Goal: Information Seeking & Learning: Check status

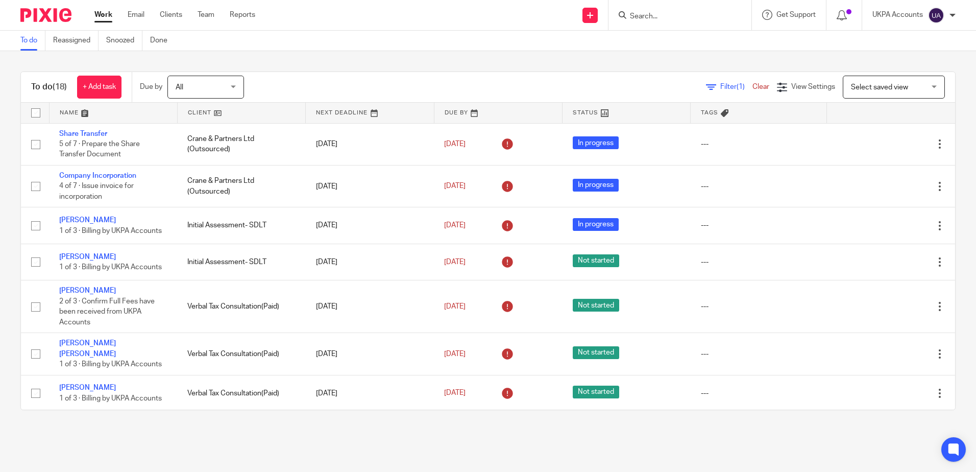
click at [698, 10] on form at bounding box center [683, 15] width 109 height 13
click at [705, 19] on input "Search" at bounding box center [675, 16] width 92 height 9
type input "Roniss"
click at [690, 48] on link at bounding box center [713, 43] width 173 height 23
click at [255, 74] on div "Due by All All Today Tomorrow This week Next week This month Next month All all" at bounding box center [197, 87] width 130 height 30
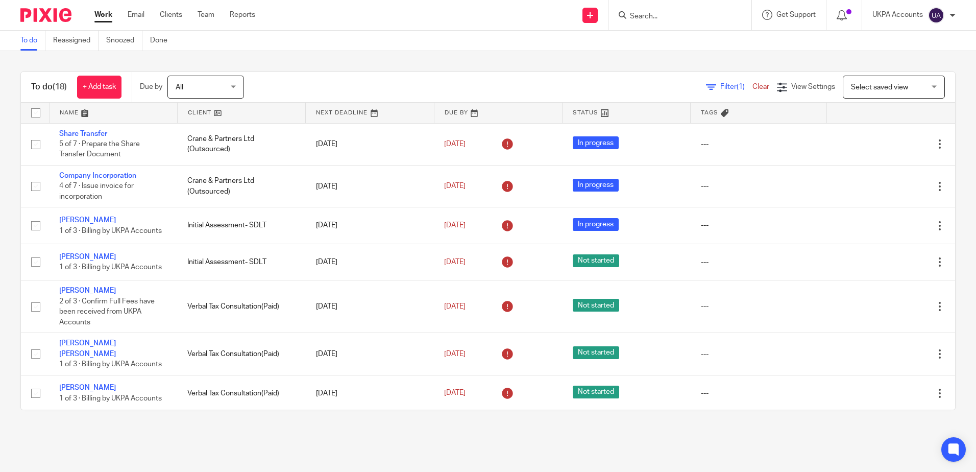
click at [316, 71] on div "To do (18) + Add task Due by All All Today Tomorrow This week Next week This mo…" at bounding box center [488, 240] width 976 height 379
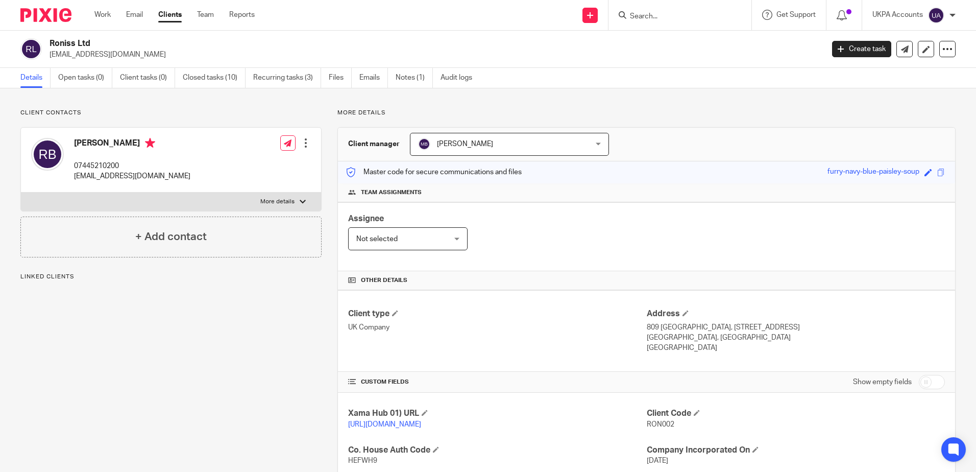
drag, startPoint x: 566, startPoint y: 119, endPoint x: 580, endPoint y: 110, distance: 17.2
click at [567, 119] on div "More details Client manager [PERSON_NAME] [PERSON_NAME] [PERSON_NAME] [PERSON_N…" at bounding box center [639, 387] width 634 height 556
click at [166, 111] on p "Client contacts" at bounding box center [170, 113] width 301 height 8
click at [401, 81] on link "Notes (1)" at bounding box center [414, 78] width 37 height 20
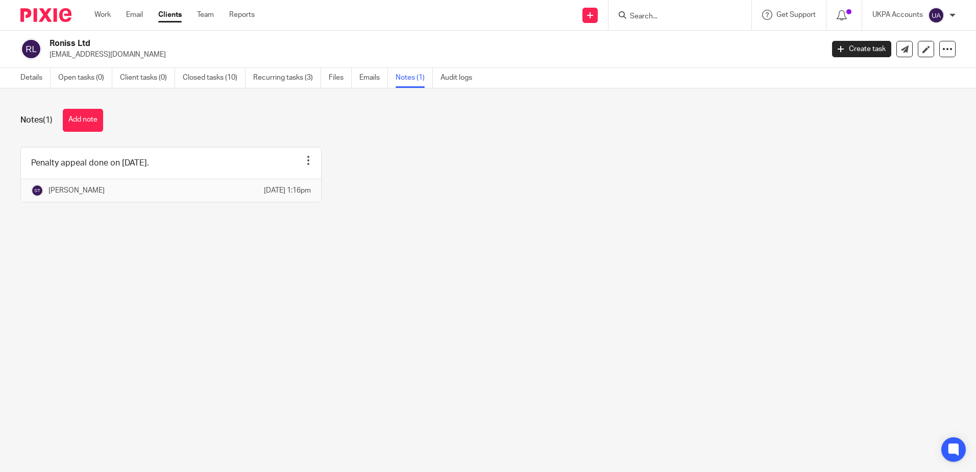
click at [514, 280] on main "Roniss Ltd ronalds.birznieks@gmail.com Create task Update from Companies House …" at bounding box center [488, 236] width 976 height 472
click at [84, 71] on link "Open tasks (0)" at bounding box center [85, 78] width 54 height 20
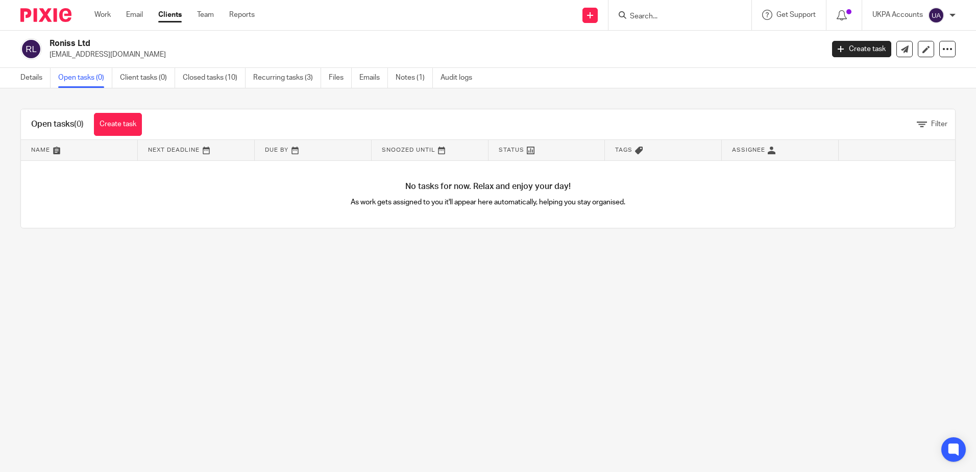
drag, startPoint x: 582, startPoint y: 322, endPoint x: 568, endPoint y: 312, distance: 17.6
click at [581, 322] on main "Roniss Ltd ronalds.birznieks@gmail.com Create task Update from Companies House …" at bounding box center [488, 236] width 976 height 472
click at [476, 61] on div "Roniss Ltd ronalds.birznieks@gmail.com Create task Update from Companies House …" at bounding box center [488, 49] width 976 height 37
click at [226, 76] on link "Closed tasks (10)" at bounding box center [214, 78] width 63 height 20
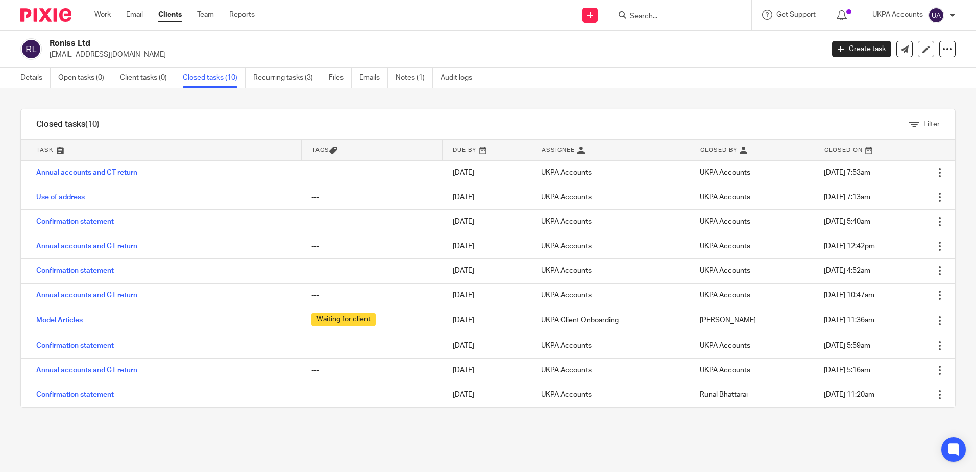
click at [87, 169] on link "Annual accounts and CT return" at bounding box center [86, 172] width 101 height 7
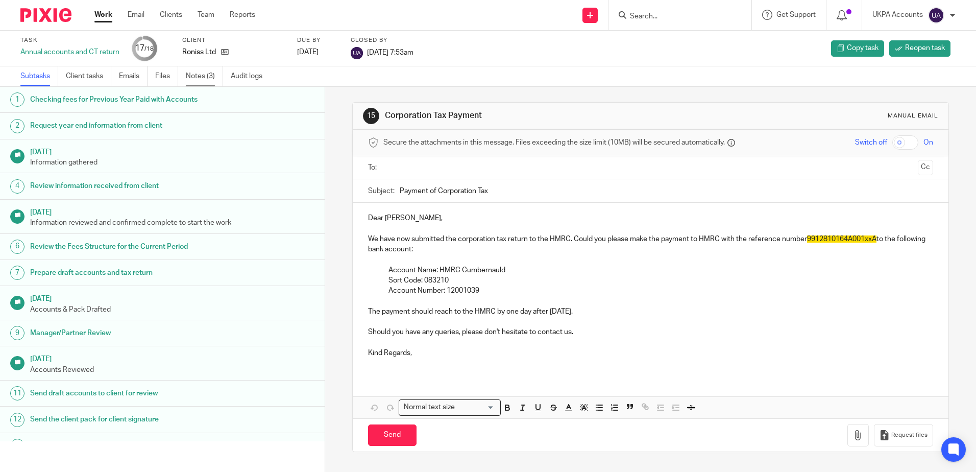
click at [200, 85] on link "Notes (3)" at bounding box center [204, 76] width 37 height 20
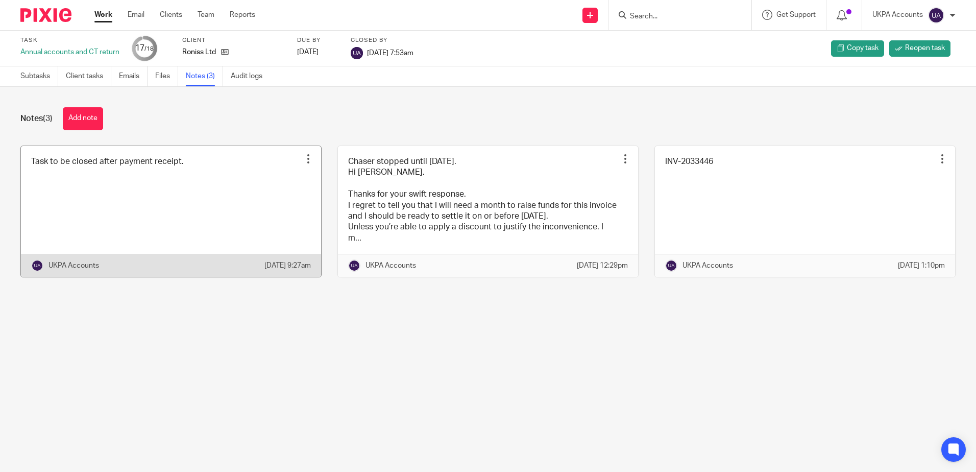
click at [504, 372] on main "Task Annual accounts and CT return 17 /18 Client Roniss Ltd Due by [DATE] Close…" at bounding box center [488, 236] width 976 height 472
click at [419, 386] on main "Task Annual accounts and CT return 17 /18 Client Roniss Ltd Due by [DATE] Close…" at bounding box center [488, 236] width 976 height 472
click at [438, 395] on main "Task Annual accounts and CT return 17 /18 Client Roniss Ltd Due by [DATE] Close…" at bounding box center [488, 236] width 976 height 472
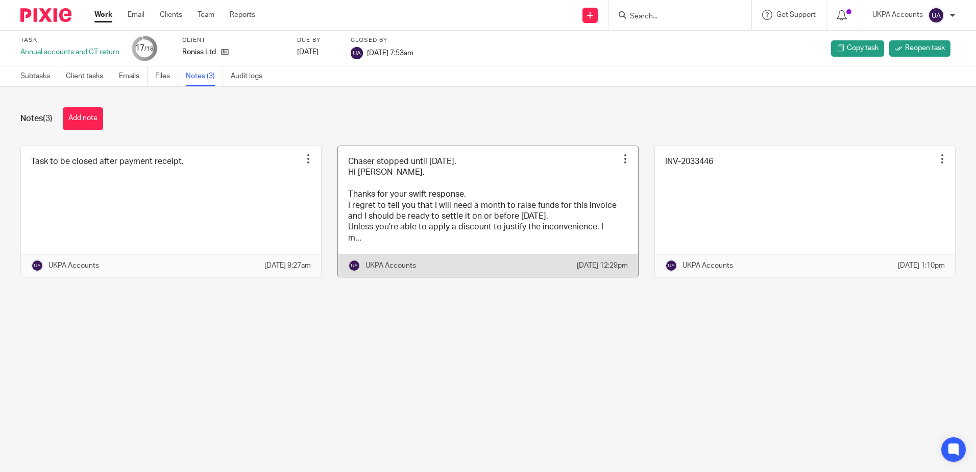
click at [401, 201] on link at bounding box center [488, 211] width 300 height 131
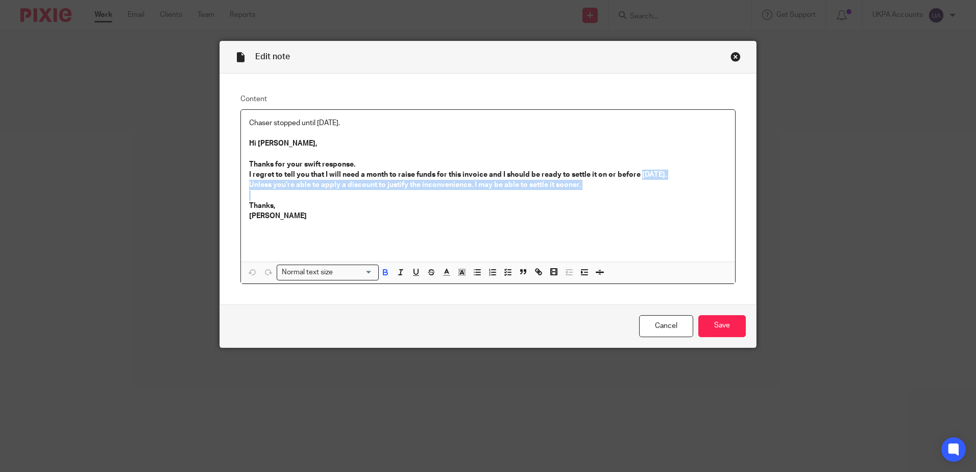
drag, startPoint x: 636, startPoint y: 172, endPoint x: 812, endPoint y: 194, distance: 176.9
click at [812, 194] on div "Edit note Content Chaser stopped until [DATE]. Hi [PERSON_NAME], Thanks for you…" at bounding box center [488, 236] width 976 height 472
click at [632, 180] on p "Unless you’re able to apply a discount to justify the inconvenience. I may be a…" at bounding box center [488, 185] width 478 height 10
drag, startPoint x: 750, startPoint y: 191, endPoint x: 770, endPoint y: 194, distance: 20.1
click at [770, 194] on div "Edit note Content Chaser stopped until [DATE]. Hi [PERSON_NAME], Thanks for you…" at bounding box center [488, 236] width 976 height 472
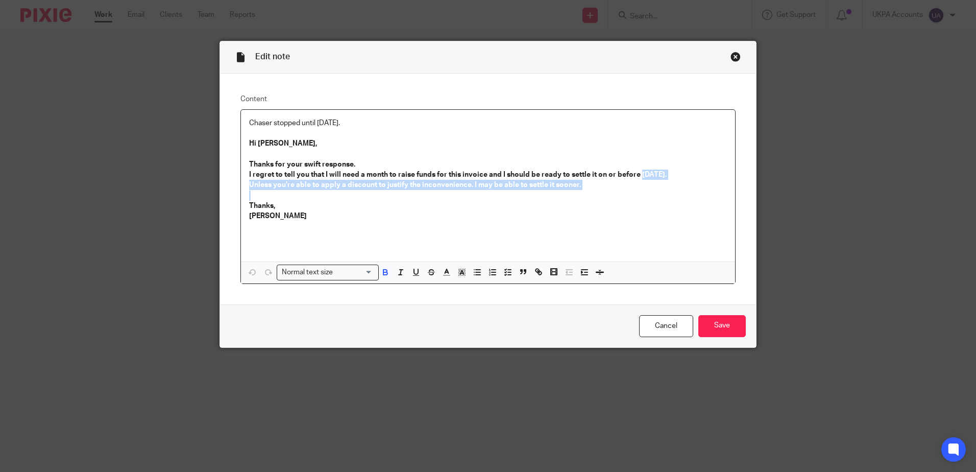
click at [628, 199] on p at bounding box center [488, 195] width 478 height 10
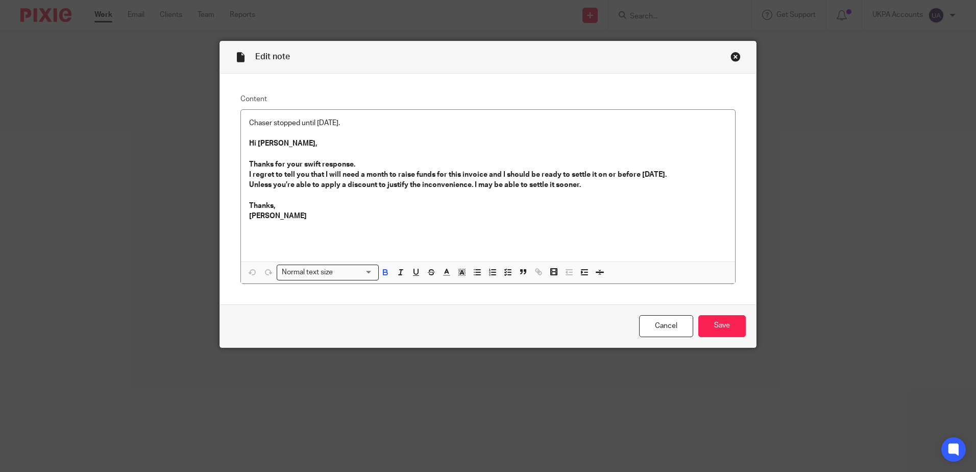
click at [733, 59] on div "Close this dialog window" at bounding box center [735, 57] width 10 height 10
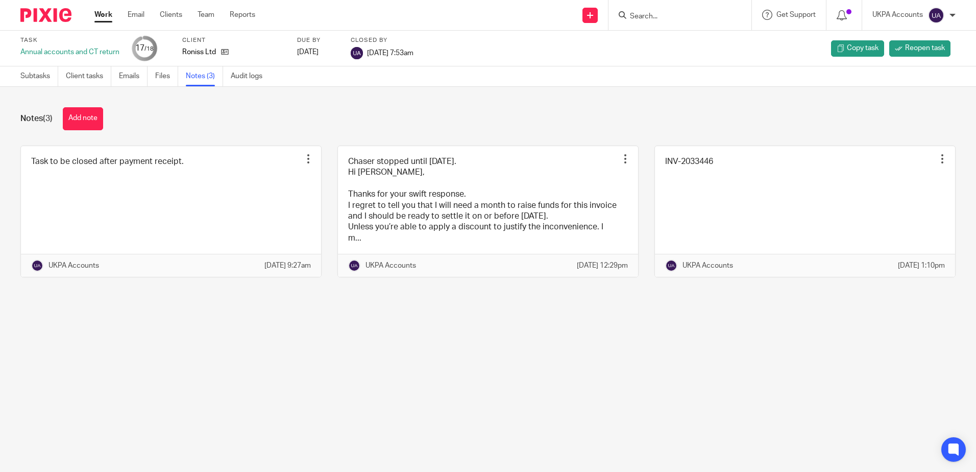
drag, startPoint x: 443, startPoint y: 344, endPoint x: 481, endPoint y: 127, distance: 219.8
click at [442, 344] on main "Task Annual accounts and CT return 17 /18 Client Roniss Ltd Due by [DATE] Close…" at bounding box center [488, 236] width 976 height 472
click at [438, 189] on link at bounding box center [488, 211] width 300 height 131
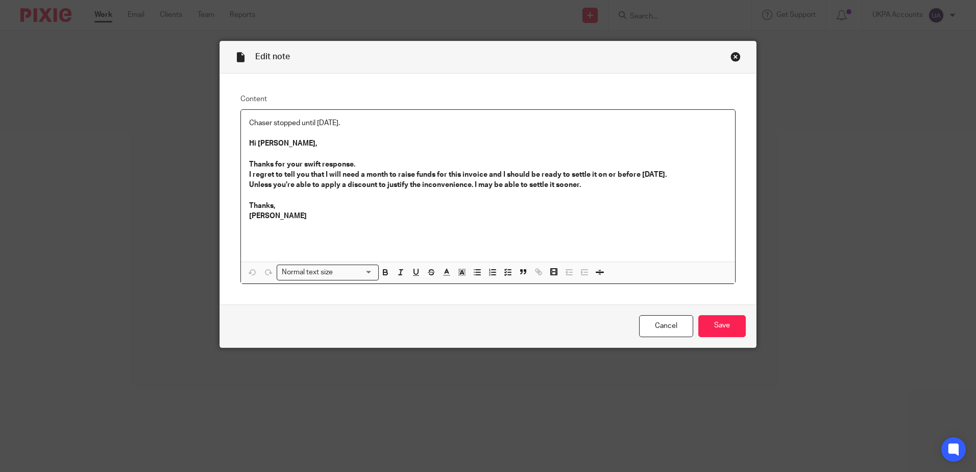
click at [731, 59] on div "Close this dialog window" at bounding box center [735, 57] width 10 height 10
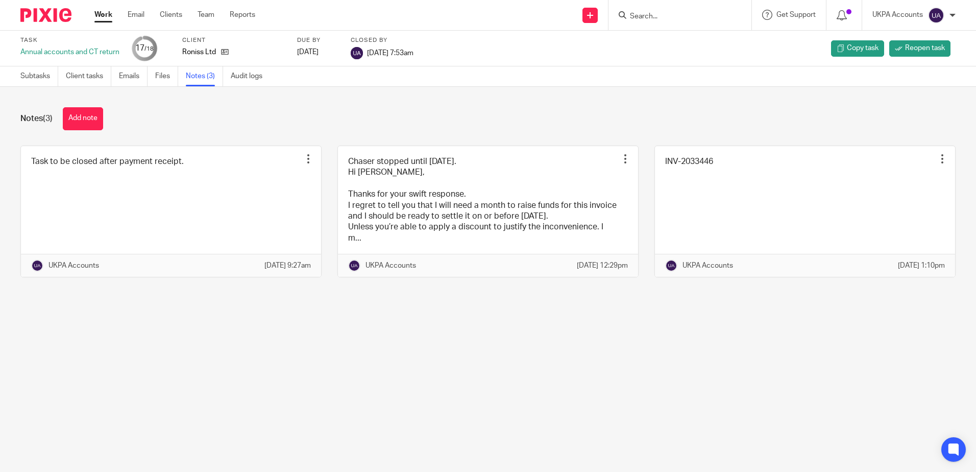
click at [543, 391] on main "Task Annual accounts and CT return 17 /18 Client Roniss Ltd Due by [DATE] Close…" at bounding box center [488, 236] width 976 height 472
click at [274, 314] on main "Task Annual accounts and CT return 17 /18 Client Roniss Ltd Due by [DATE] Close…" at bounding box center [488, 236] width 976 height 472
click at [661, 353] on main "Task Annual accounts and CT return 17 /18 Client Roniss Ltd Due by [DATE] Close…" at bounding box center [488, 236] width 976 height 472
click at [580, 354] on main "Task Annual accounts and CT return 17 /18 Client Roniss Ltd Due by [DATE] Close…" at bounding box center [488, 236] width 976 height 472
click at [302, 263] on p "[DATE] 9:27am" at bounding box center [287, 265] width 46 height 10
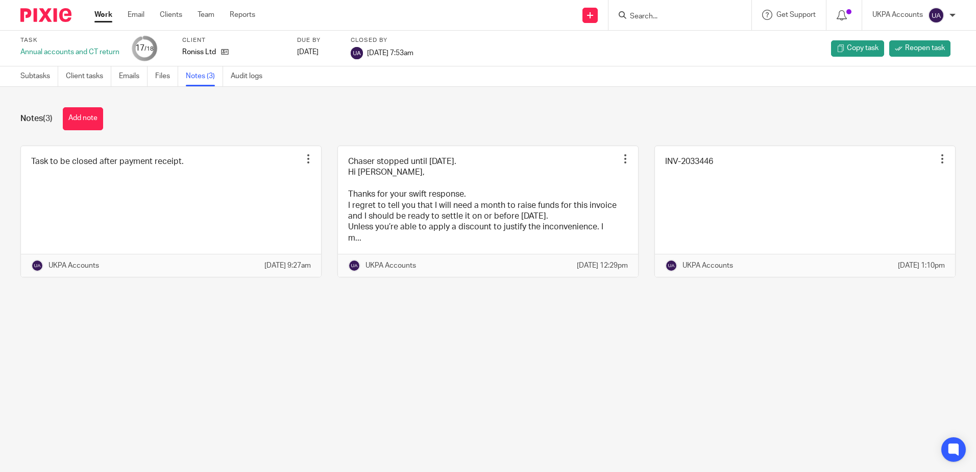
click at [452, 356] on main "Task Annual accounts and CT return 17 /18 Client Roniss Ltd Due by [DATE] Close…" at bounding box center [488, 236] width 976 height 472
click at [542, 356] on main "Task Annual accounts and CT return 17 /18 Client Roniss Ltd Due by [DATE] Close…" at bounding box center [488, 236] width 976 height 472
click at [549, 359] on main "Task Annual accounts and CT return 17 /18 Client Roniss Ltd Due by [DATE] Close…" at bounding box center [488, 236] width 976 height 472
click at [379, 288] on div "Task to be closed after payment receipt. Edit note Delete note UKPA Accounts [D…" at bounding box center [480, 219] width 951 height 148
click at [469, 321] on main "Task Annual accounts and CT return 17 /18 Client Roniss Ltd Due by [DATE] Close…" at bounding box center [488, 236] width 976 height 472
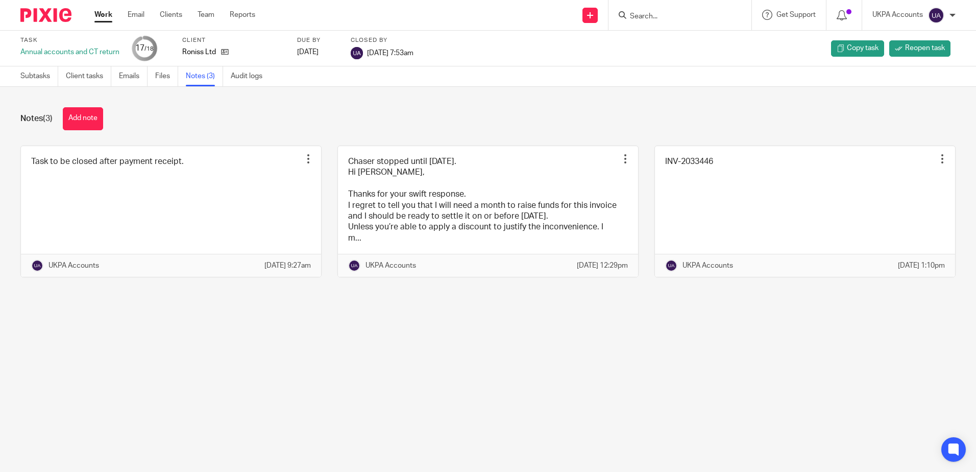
click at [548, 398] on main "Task Annual accounts and CT return 17 /18 Client Roniss Ltd Due by [DATE] Close…" at bounding box center [488, 236] width 976 height 472
click at [99, 16] on link "Work" at bounding box center [103, 15] width 18 height 10
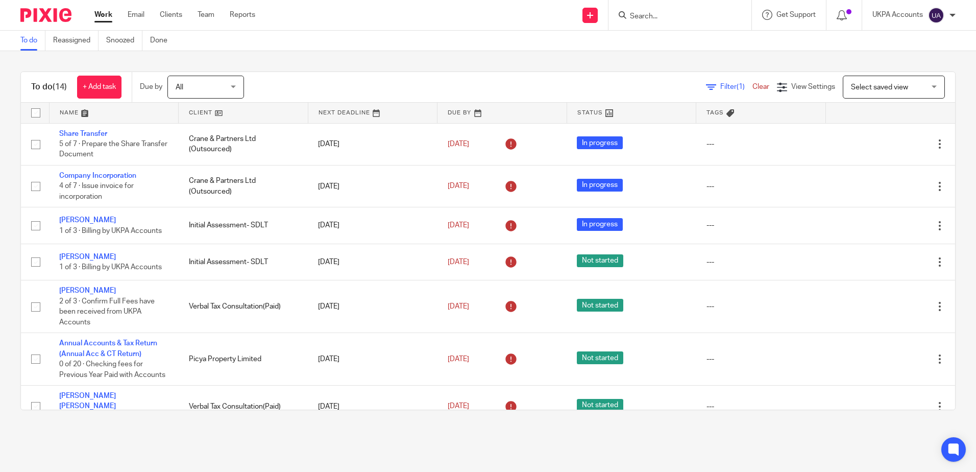
click at [341, 35] on div "To do Reassigned Snoozed Done" at bounding box center [488, 41] width 976 height 20
click at [103, 38] on ul "To do Reassigned Snoozed Done" at bounding box center [101, 41] width 162 height 20
click at [106, 37] on ul "To do Reassigned Snoozed Done" at bounding box center [101, 41] width 162 height 20
click at [113, 31] on link "Snoozed" at bounding box center [124, 41] width 36 height 20
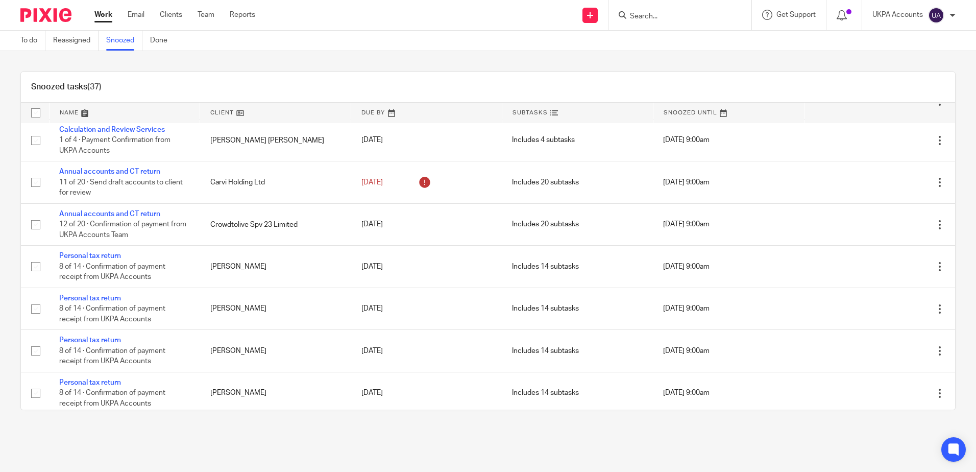
scroll to position [1279, 0]
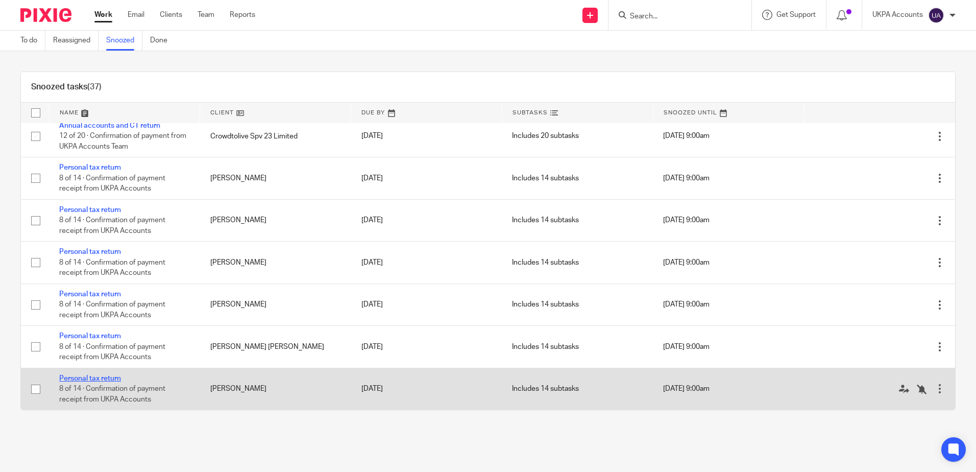
click at [111, 380] on link "Personal tax return" at bounding box center [90, 378] width 62 height 7
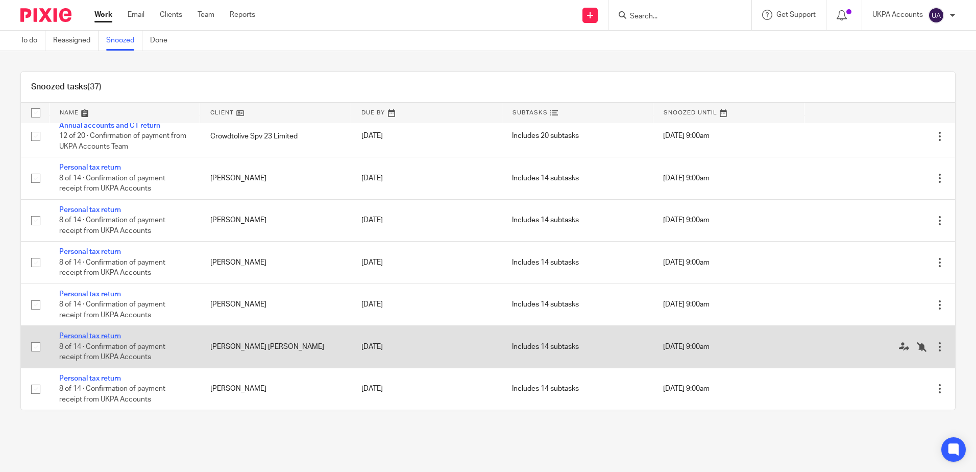
click at [115, 335] on link "Personal tax return" at bounding box center [90, 335] width 62 height 7
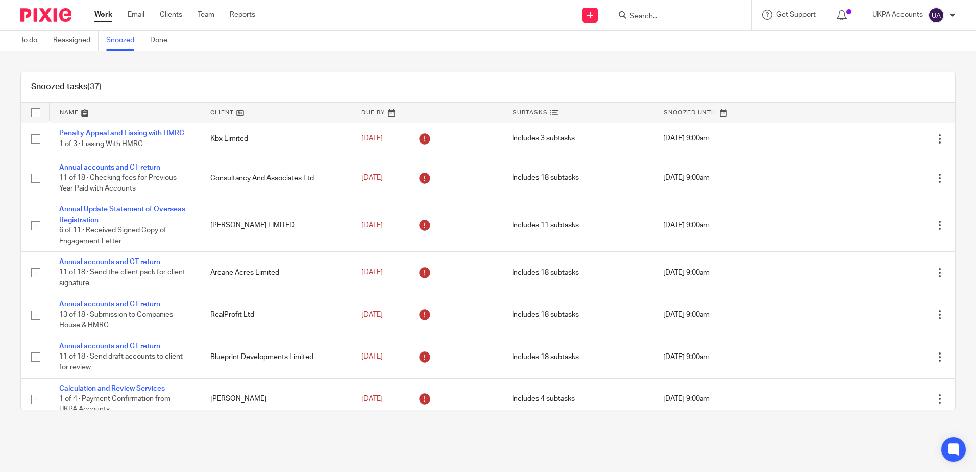
scroll to position [0, 0]
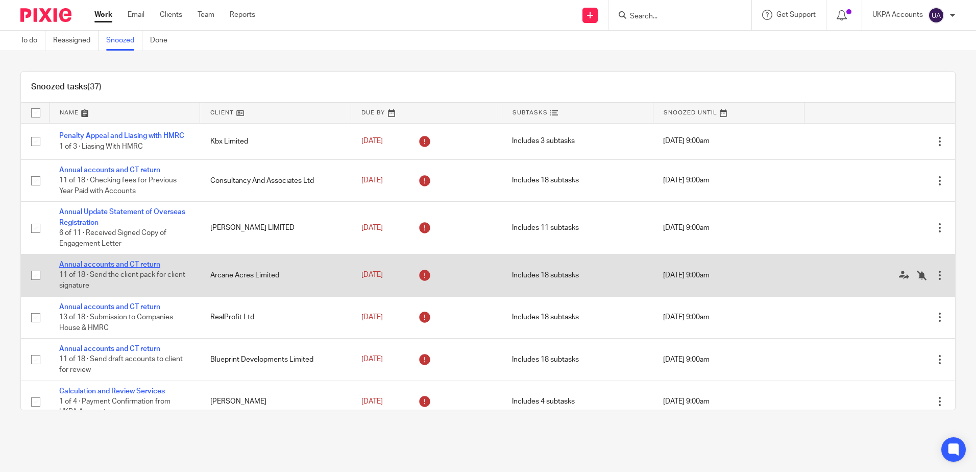
click at [110, 262] on link "Annual accounts and CT return" at bounding box center [109, 264] width 101 height 7
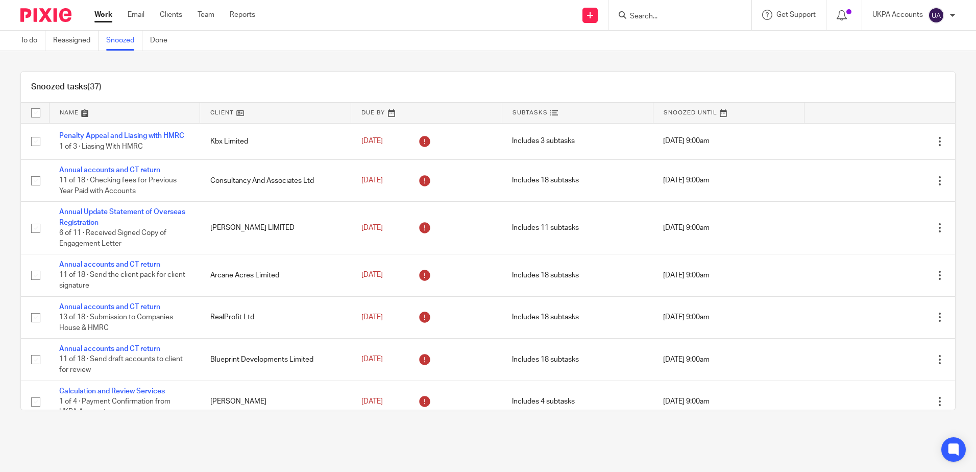
click at [303, 62] on div "Snoozed tasks (37) Name Client Due By Subtasks Snoozed Until Penalty Appeal and…" at bounding box center [488, 240] width 976 height 379
click at [484, 56] on div "Snoozed tasks (37) Name Client Due By Subtasks Snoozed Until Penalty Appeal and…" at bounding box center [488, 240] width 976 height 379
click at [384, 60] on div "Snoozed tasks (37) Name Client Due By Subtasks Snoozed Until Penalty Appeal and…" at bounding box center [488, 240] width 976 height 379
click at [393, 61] on div "Snoozed tasks (37) Name Client Due By Subtasks Snoozed Until Penalty Appeal and…" at bounding box center [488, 240] width 976 height 379
click at [672, 21] on form at bounding box center [683, 15] width 109 height 13
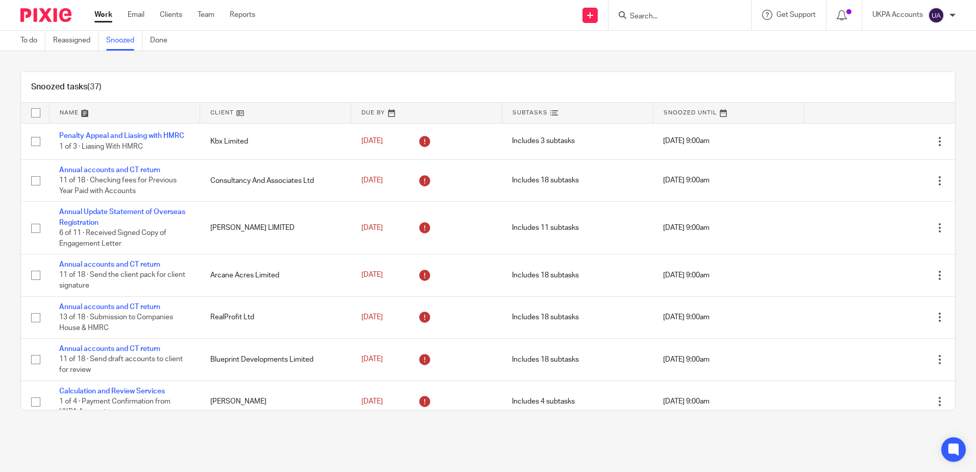
click at [670, 17] on input "Search" at bounding box center [675, 16] width 92 height 9
paste input "Ioao Consulting Ltd"
type input "Ioao Consulting Ltd"
click at [666, 35] on link at bounding box center [712, 43] width 171 height 23
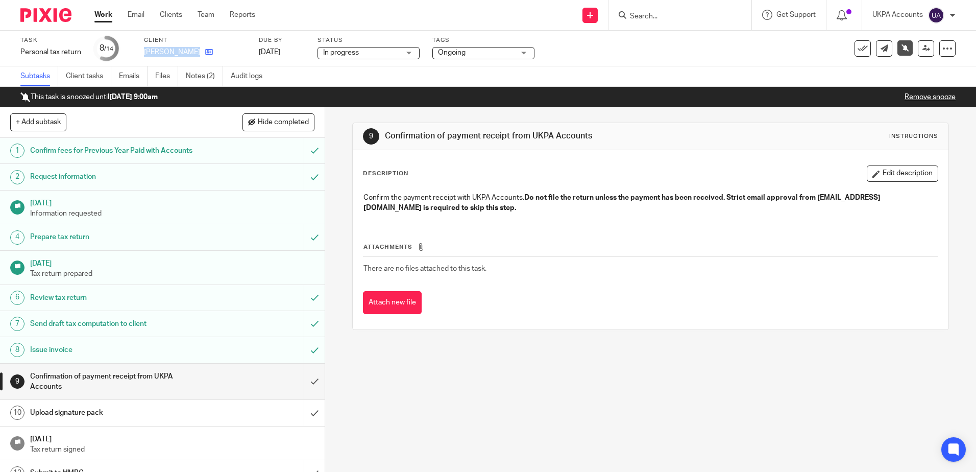
drag, startPoint x: 143, startPoint y: 49, endPoint x: 182, endPoint y: 51, distance: 38.8
click at [182, 51] on div "Task Personal tax return Save Personal tax return 8 /14 Client Leor Revivo Due …" at bounding box center [409, 48] width 779 height 24
drag, startPoint x: 501, startPoint y: 396, endPoint x: 494, endPoint y: 345, distance: 51.5
click at [500, 396] on div "9 Confirmation of payment receipt from UKPA Accounts Instructions Description E…" at bounding box center [650, 289] width 651 height 364
click at [729, 14] on form at bounding box center [683, 15] width 109 height 13
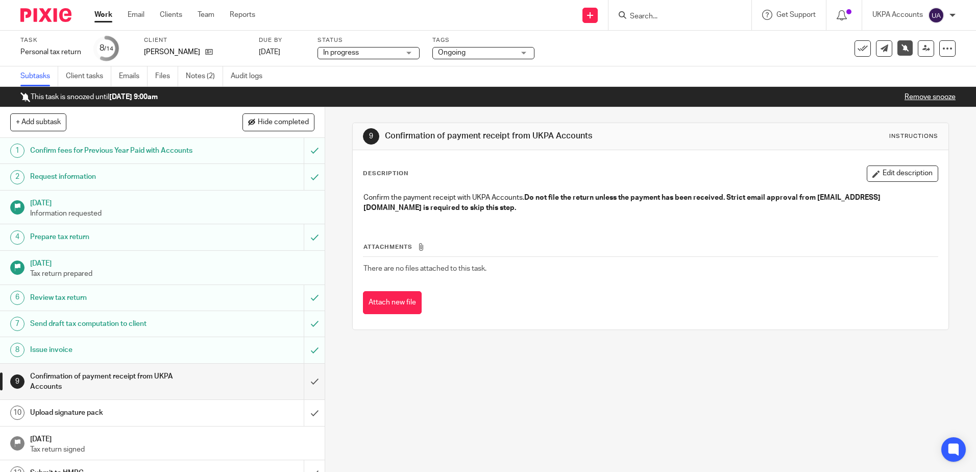
click at [702, 22] on div at bounding box center [679, 15] width 143 height 30
click at [693, 19] on input "Search" at bounding box center [675, 16] width 92 height 9
click at [687, 15] on input "Search" at bounding box center [675, 16] width 92 height 9
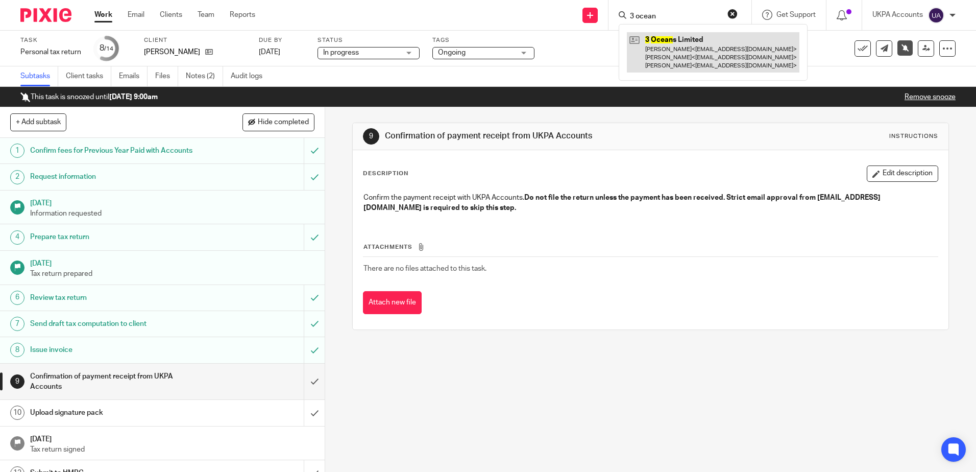
type input "3 ocean"
click at [687, 55] on link at bounding box center [713, 52] width 173 height 40
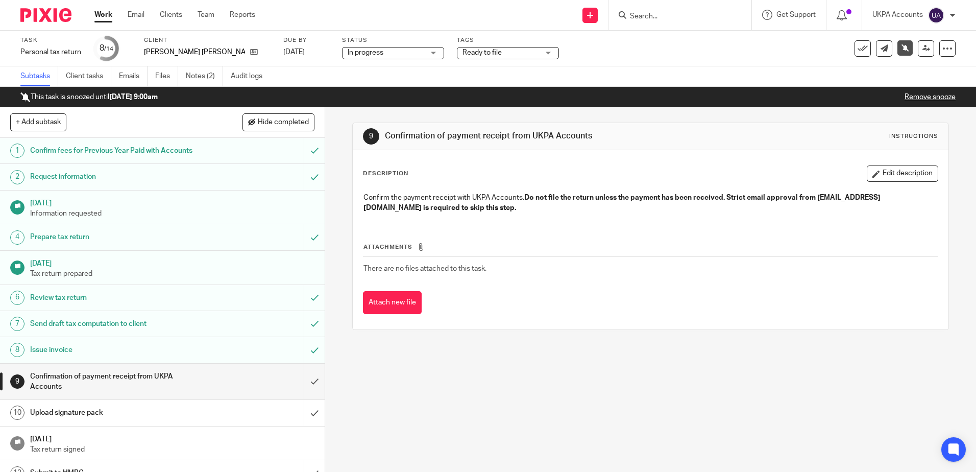
click at [467, 410] on div "9 Confirmation of payment receipt from UKPA Accounts Instructions Description E…" at bounding box center [650, 289] width 651 height 364
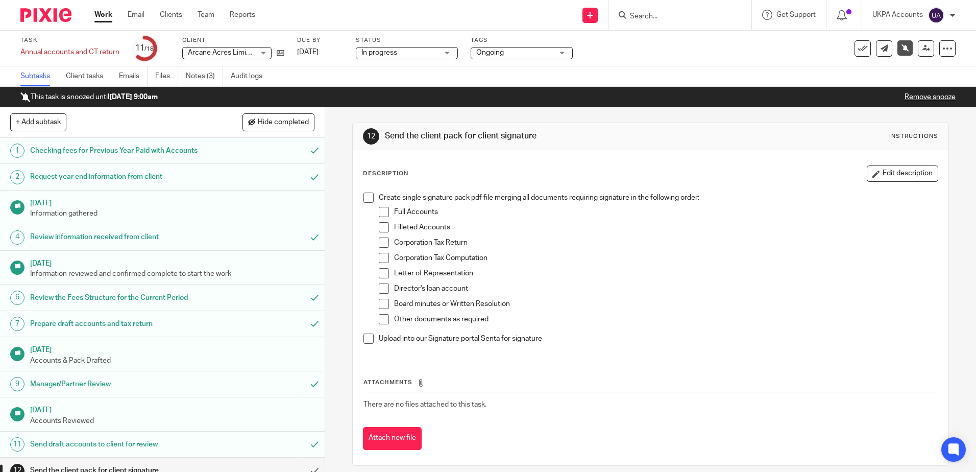
scroll to position [177, 0]
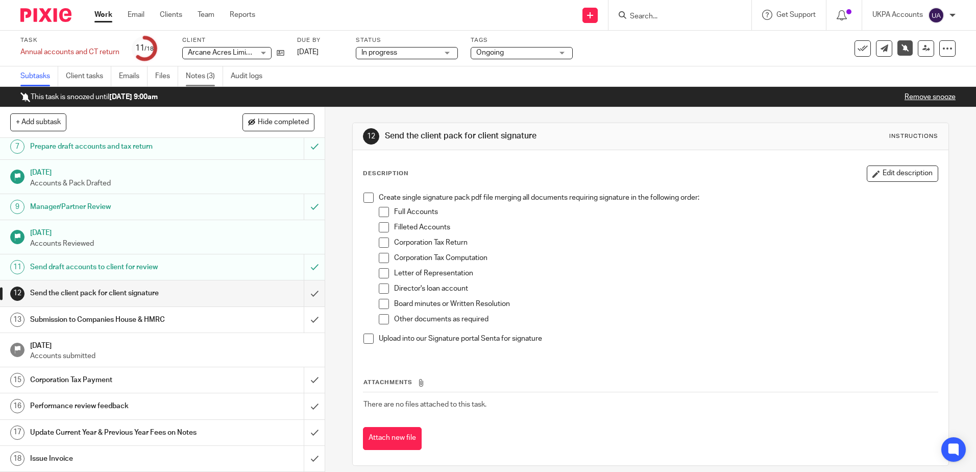
click at [209, 73] on link "Notes (3)" at bounding box center [204, 76] width 37 height 20
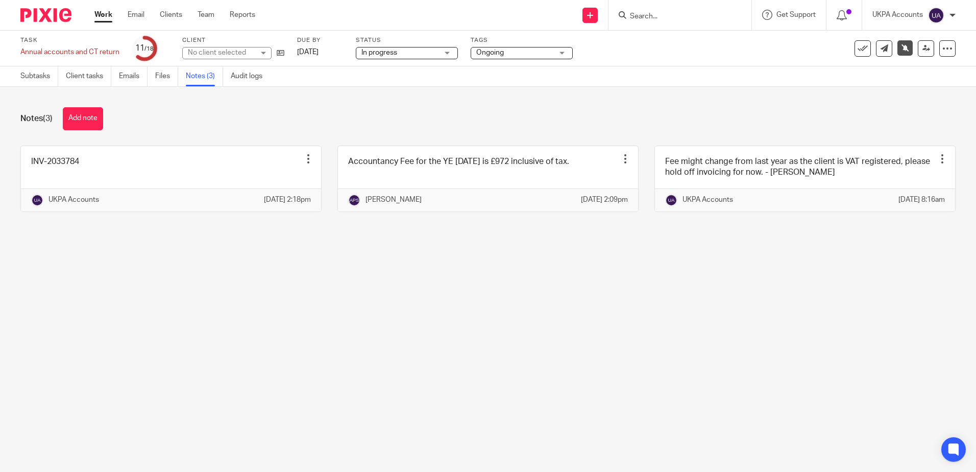
click at [353, 386] on main "Task Annual accounts and CT return Save Annual accounts and CT return 11 /18 Cl…" at bounding box center [488, 236] width 976 height 472
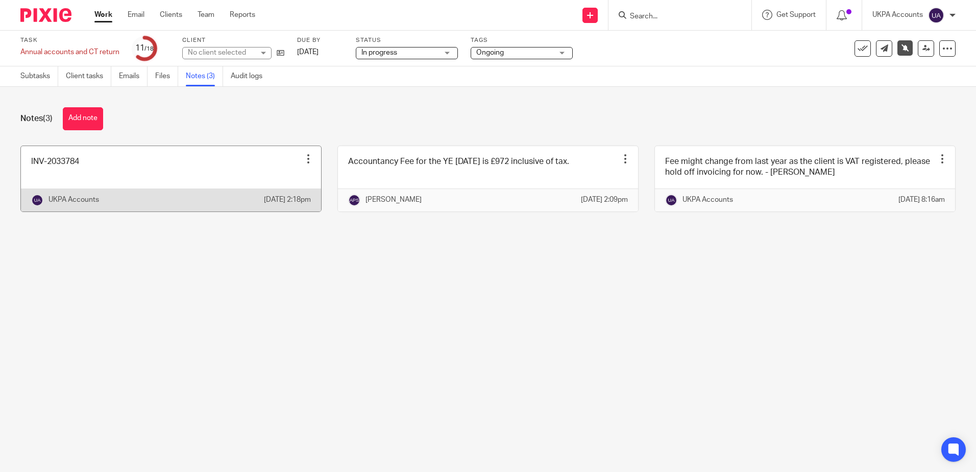
click at [120, 202] on div "UKPA Accounts [DATE] 2:18pm" at bounding box center [171, 199] width 300 height 23
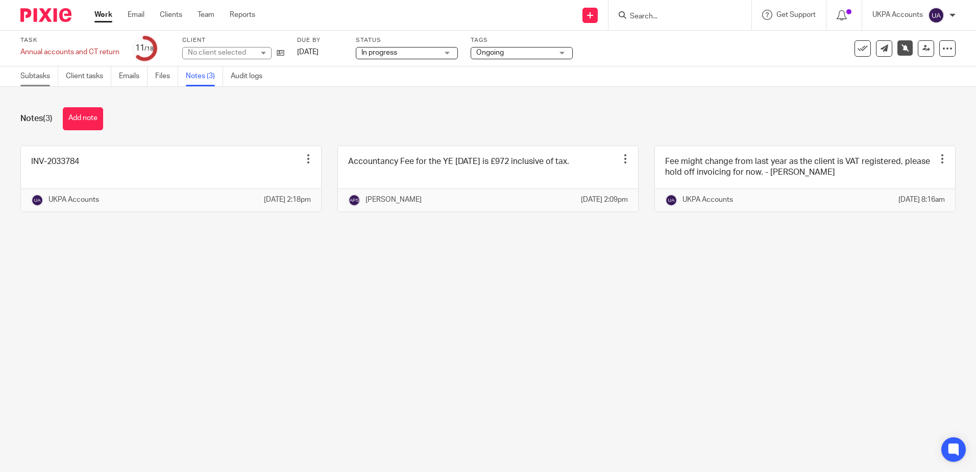
click at [34, 66] on div "Task Annual accounts and CT return Save Annual accounts and CT return 11 /18 Cl…" at bounding box center [488, 49] width 976 height 36
click at [39, 71] on link "Subtasks" at bounding box center [39, 76] width 38 height 20
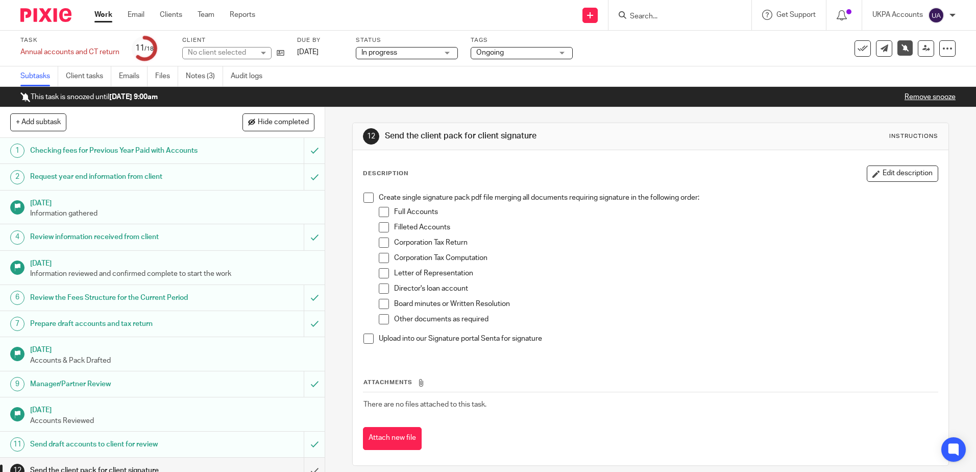
click at [344, 224] on div "12 Send the client pack for client signature Instructions Description Edit desc…" at bounding box center [650, 289] width 651 height 364
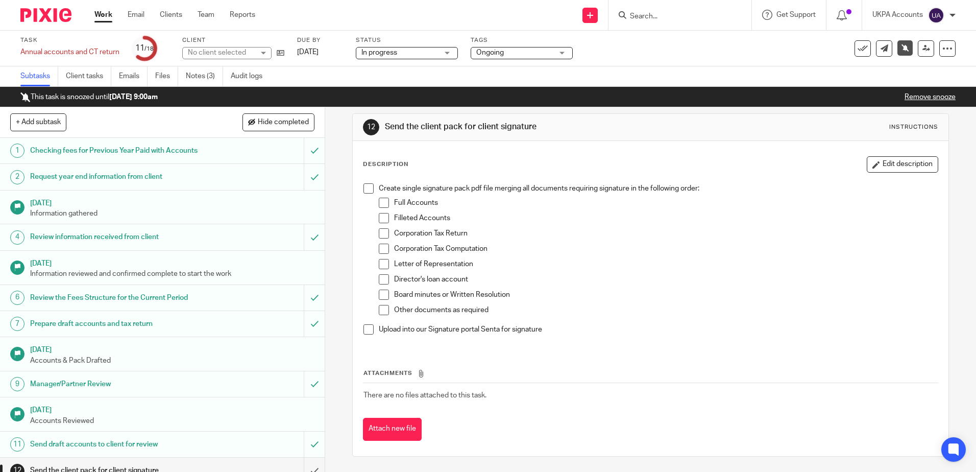
scroll to position [177, 0]
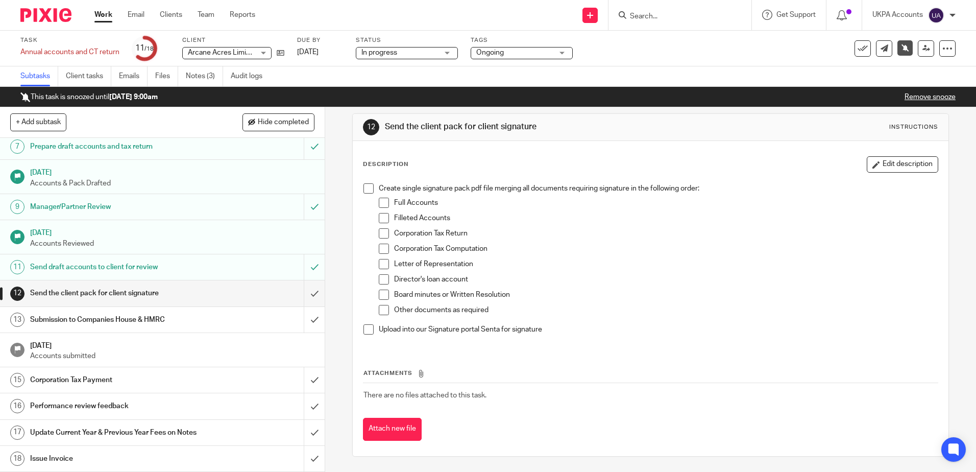
click at [335, 130] on div "12 Send the client pack for client signature Instructions Description Edit desc…" at bounding box center [650, 289] width 651 height 364
click at [334, 130] on div "12 Send the client pack for client signature Instructions Description Edit desc…" at bounding box center [650, 289] width 651 height 364
click at [205, 78] on link "Notes (3)" at bounding box center [204, 76] width 37 height 20
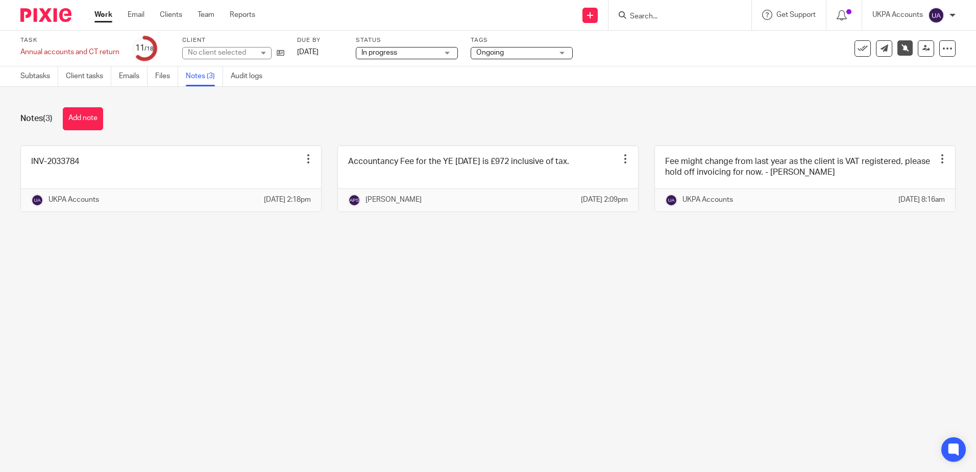
click at [635, 387] on main "Task Annual accounts and CT return Save Annual accounts and CT return 11 /18 Cl…" at bounding box center [488, 236] width 976 height 472
click at [358, 355] on main "Task Annual accounts and CT return Save Annual accounts and CT return 11 /18 Cl…" at bounding box center [488, 236] width 976 height 472
click at [460, 358] on main "Task Annual accounts and CT return Save Annual accounts and CT return 11 /18 Cl…" at bounding box center [488, 236] width 976 height 472
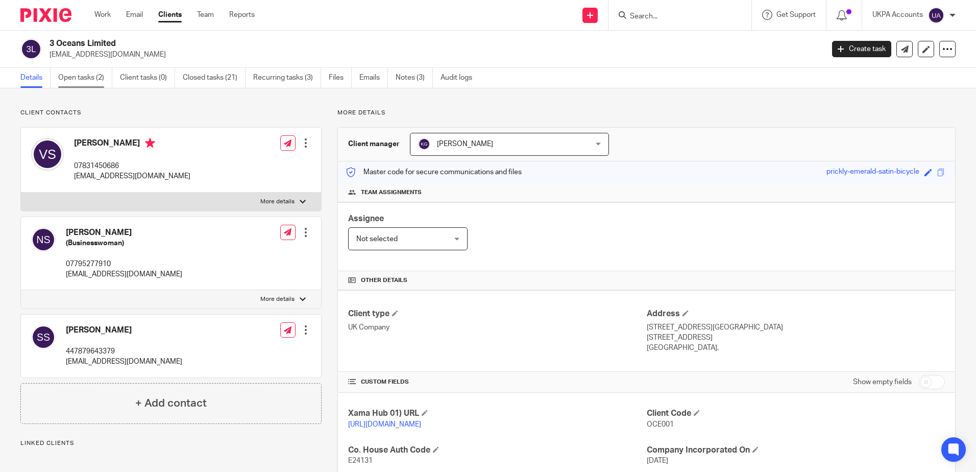
click at [98, 83] on link "Open tasks (2)" at bounding box center [85, 78] width 54 height 20
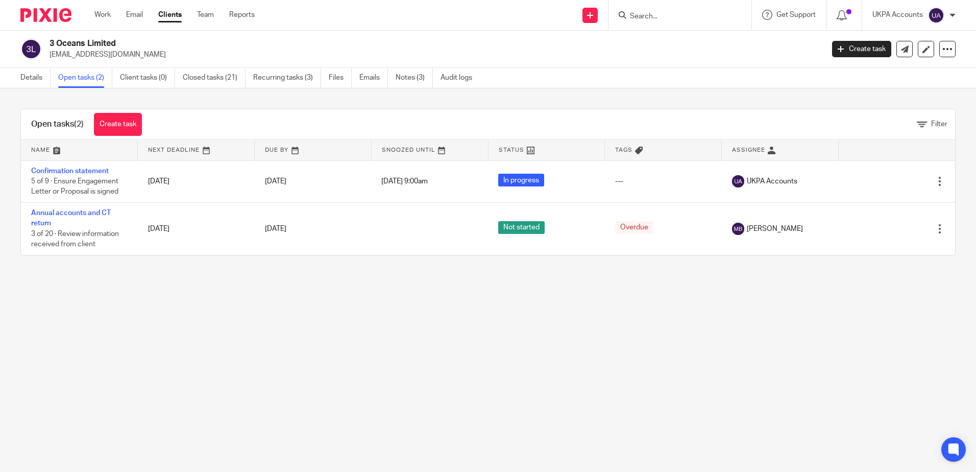
click at [267, 288] on main "3 Oceans Limited rukmanintl@aol.com Create task Update from Companies House Exp…" at bounding box center [488, 236] width 976 height 472
click at [329, 339] on main "3 Oceans Limited rukmanintl@aol.com Create task Update from Companies House Exp…" at bounding box center [488, 236] width 976 height 472
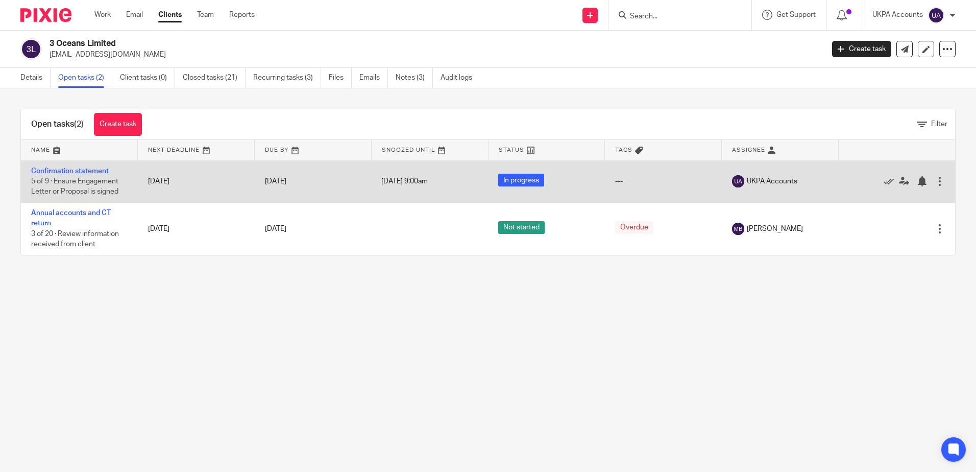
drag, startPoint x: 399, startPoint y: 358, endPoint x: 31, endPoint y: 174, distance: 412.2
click at [396, 357] on main "3 Oceans Limited rukmanintl@aol.com Create task Update from Companies House Exp…" at bounding box center [488, 236] width 976 height 472
click at [101, 168] on link "Confirmation statement" at bounding box center [70, 170] width 78 height 7
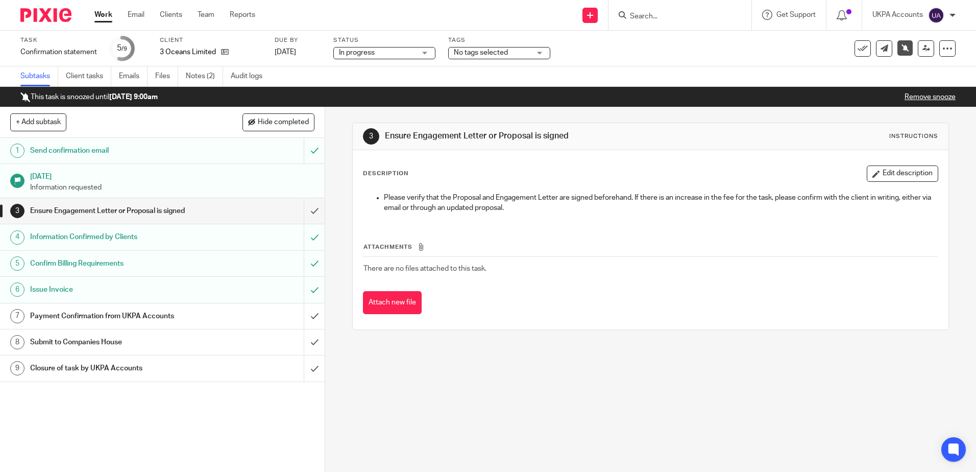
drag, startPoint x: 400, startPoint y: 408, endPoint x: 121, endPoint y: 171, distance: 365.7
click at [398, 407] on div "3 Ensure Engagement Letter or Proposal is signed Instructions Description Edit …" at bounding box center [650, 289] width 651 height 364
click at [517, 390] on div "3 Ensure Engagement Letter or Proposal is signed Instructions Description Edit …" at bounding box center [650, 289] width 651 height 364
click at [456, 397] on div "3 Ensure Engagement Letter or Proposal is signed Instructions Description Edit …" at bounding box center [650, 289] width 651 height 364
click at [479, 368] on div "3 Ensure Engagement Letter or Proposal is signed Instructions Description Edit …" at bounding box center [650, 289] width 651 height 364
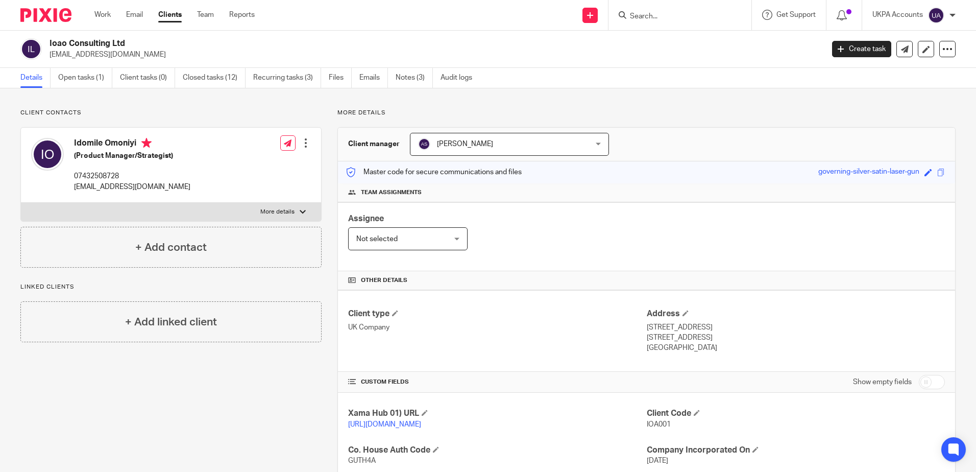
click at [681, 16] on input "Search" at bounding box center [675, 16] width 92 height 9
paste input "[PERSON_NAME] [PERSON_NAME]"
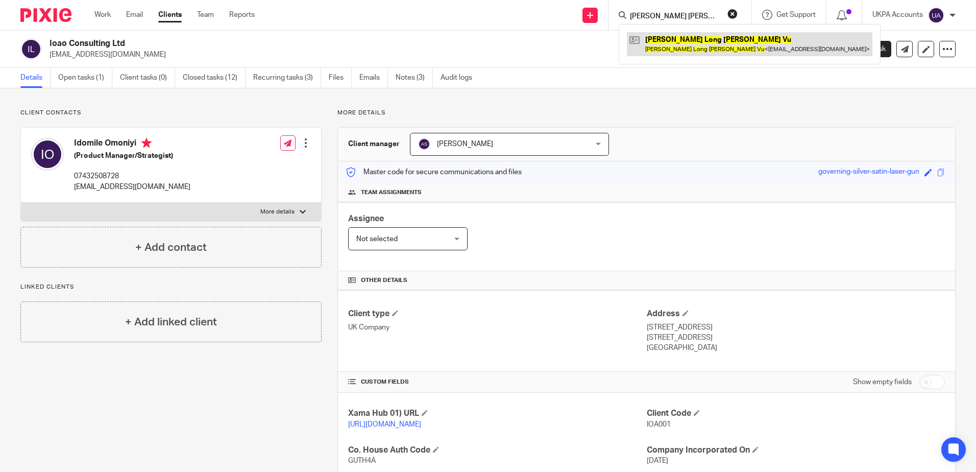
type input "[PERSON_NAME] [PERSON_NAME]"
click at [682, 37] on link at bounding box center [750, 43] width 246 height 23
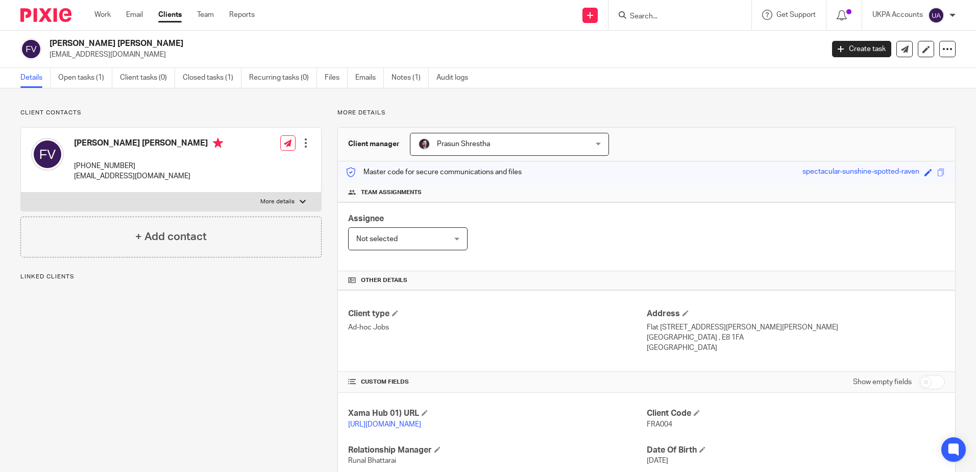
drag, startPoint x: 19, startPoint y: 330, endPoint x: 26, endPoint y: 330, distance: 6.7
click at [22, 330] on div "Client contacts [PERSON_NAME] [PERSON_NAME] [PHONE_NUMBER] [EMAIL_ADDRESS][DOMA…" at bounding box center [163, 332] width 317 height 446
click at [77, 72] on link "Open tasks (1)" at bounding box center [85, 78] width 54 height 20
